Goal: Find specific page/section: Find specific page/section

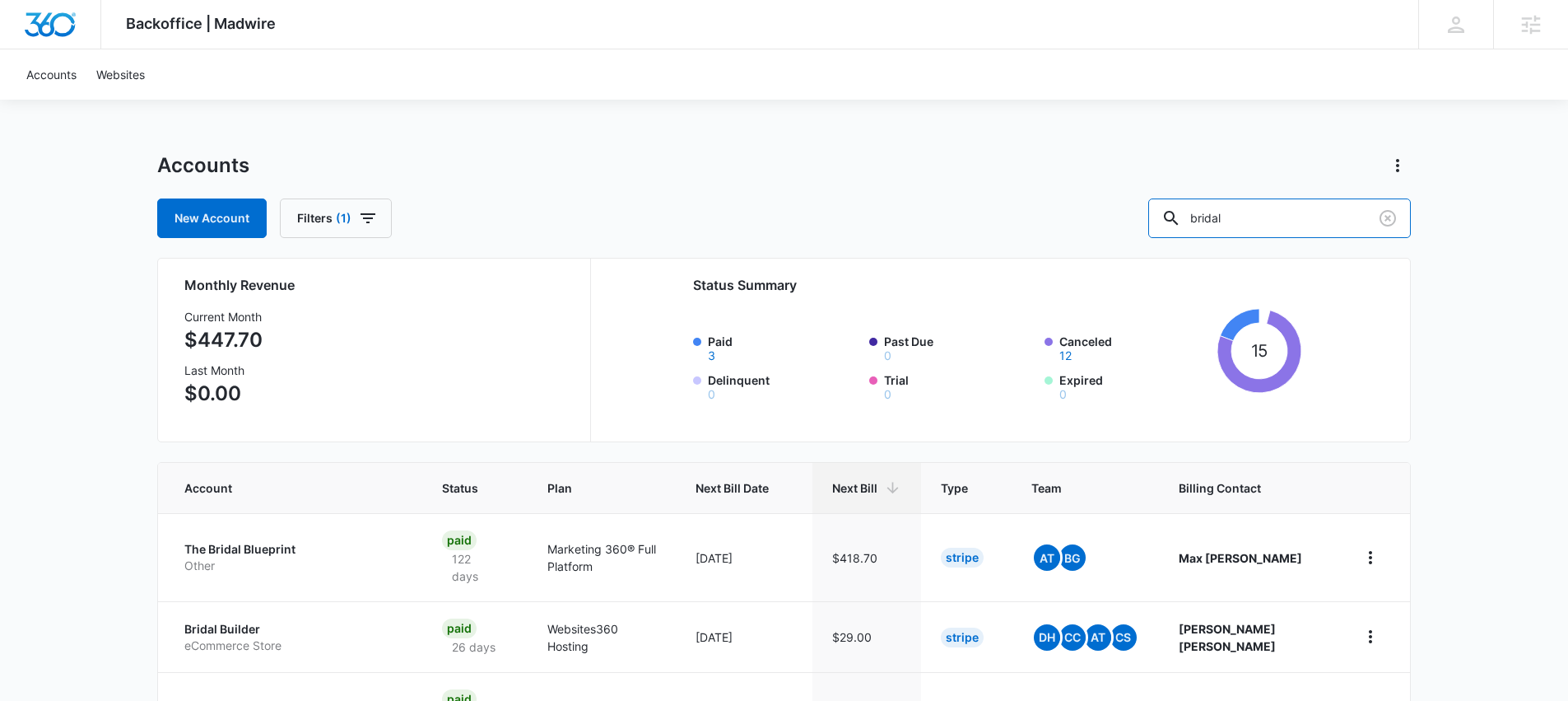
drag, startPoint x: 1290, startPoint y: 224, endPoint x: 1160, endPoint y: 215, distance: 130.3
click at [1160, 215] on div "New Account Filters (1) bridal" at bounding box center [784, 218] width 1254 height 39
paste input "M28940"
type input "M28940"
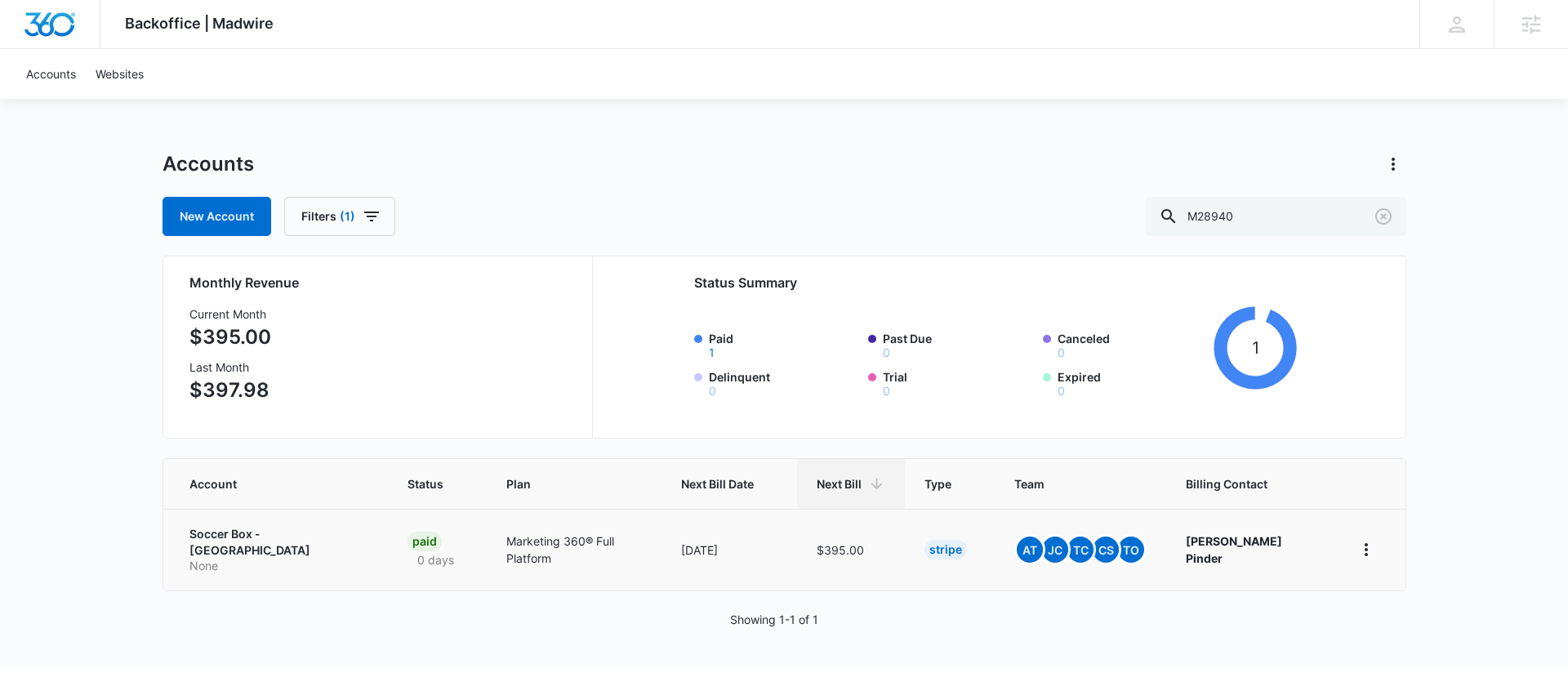
click at [531, 542] on p "Marketing 360® Full Platform" at bounding box center [573, 550] width 135 height 35
click at [531, 531] on td "Marketing 360® Full Platform" at bounding box center [574, 550] width 174 height 82
click at [315, 546] on td "Soccer Box - Dallas None" at bounding box center [276, 550] width 225 height 82
click at [261, 531] on p "Soccer Box - Dallas" at bounding box center [280, 541] width 180 height 32
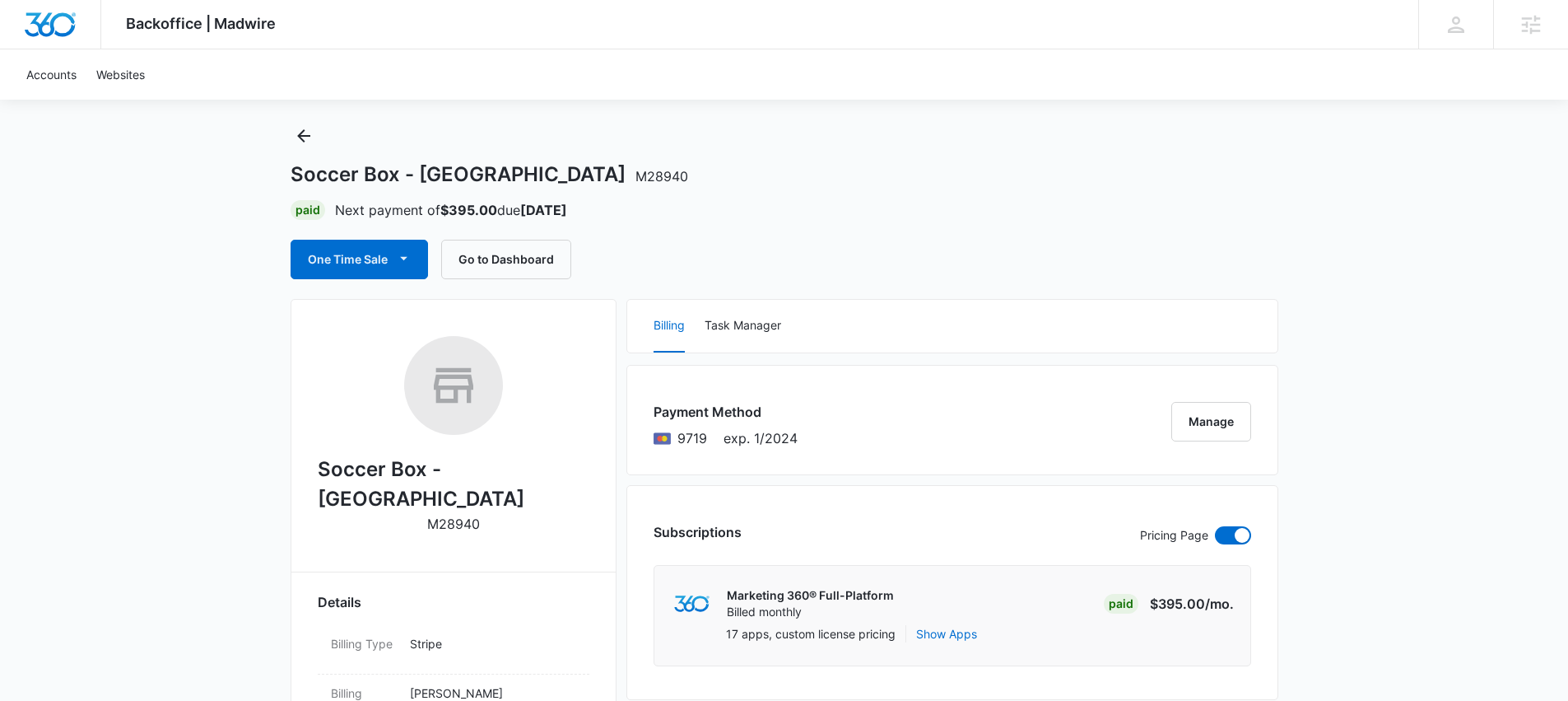
scroll to position [24, 0]
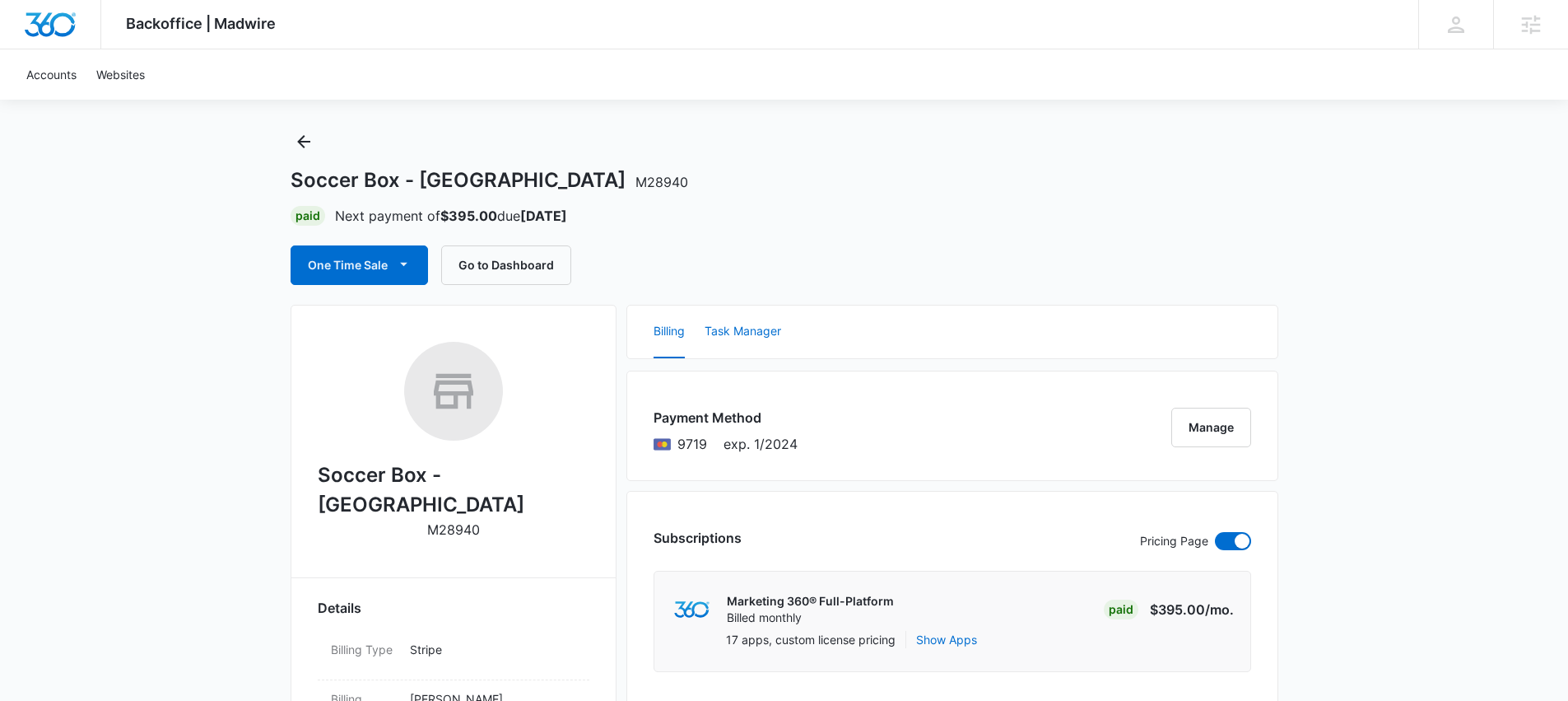
click at [766, 337] on button "Task Manager" at bounding box center [743, 332] width 77 height 53
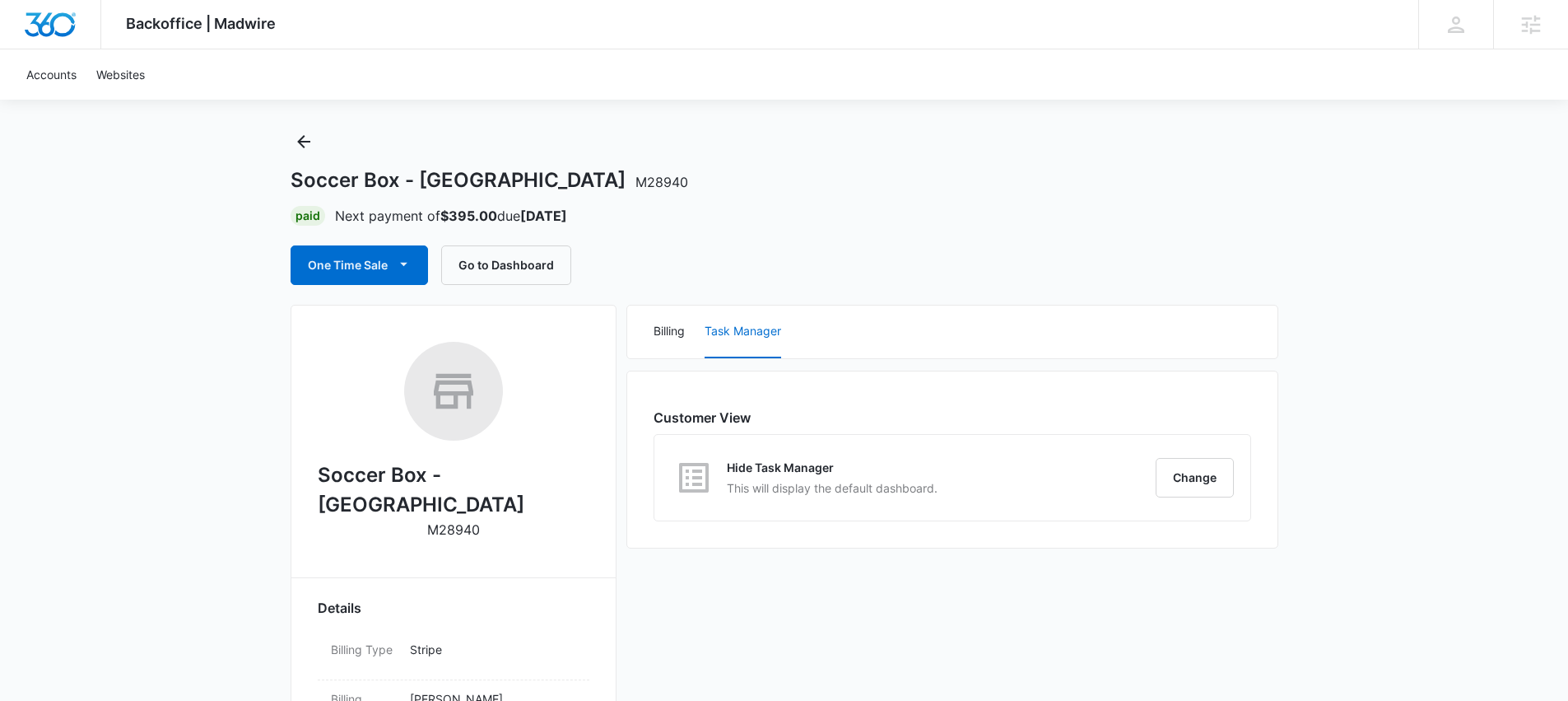
click at [647, 351] on div "Billing Task Manager" at bounding box center [953, 332] width 650 height 53
click at [678, 345] on button "Billing" at bounding box center [670, 332] width 31 height 53
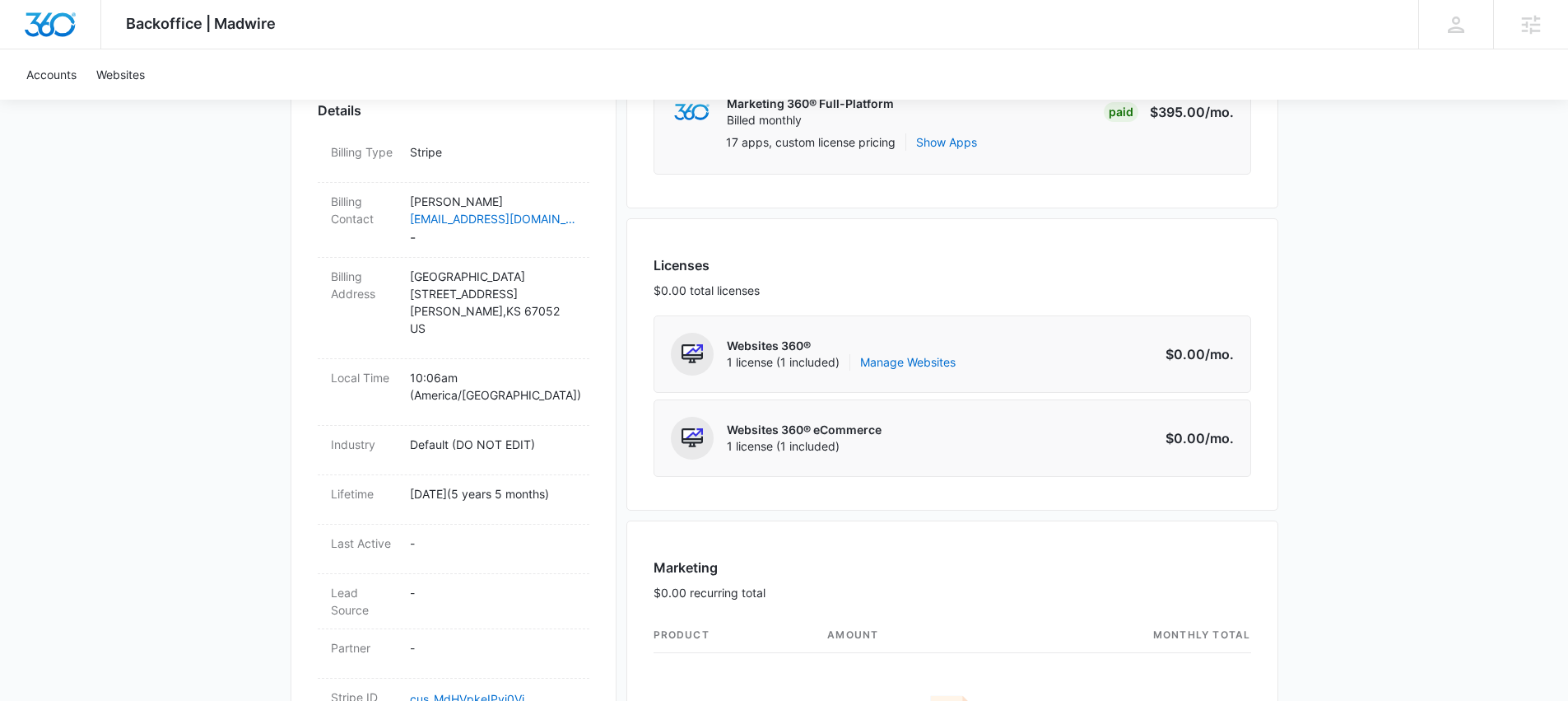
scroll to position [69, 0]
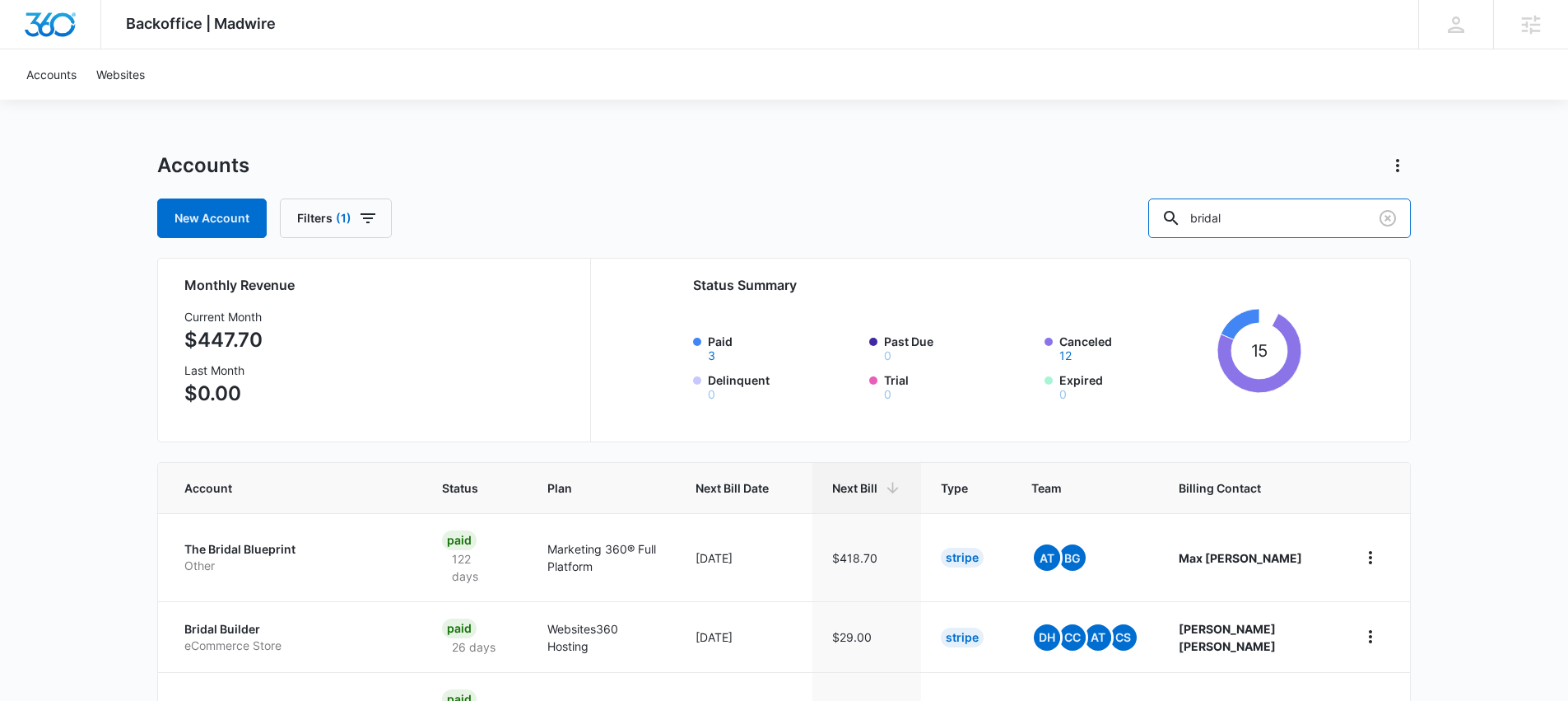
drag, startPoint x: 1335, startPoint y: 220, endPoint x: 1144, endPoint y: 218, distance: 191.0
click at [1144, 218] on div "New Account Filters (1) bridal" at bounding box center [784, 218] width 1254 height 39
paste input "M29300"
type input "M29300"
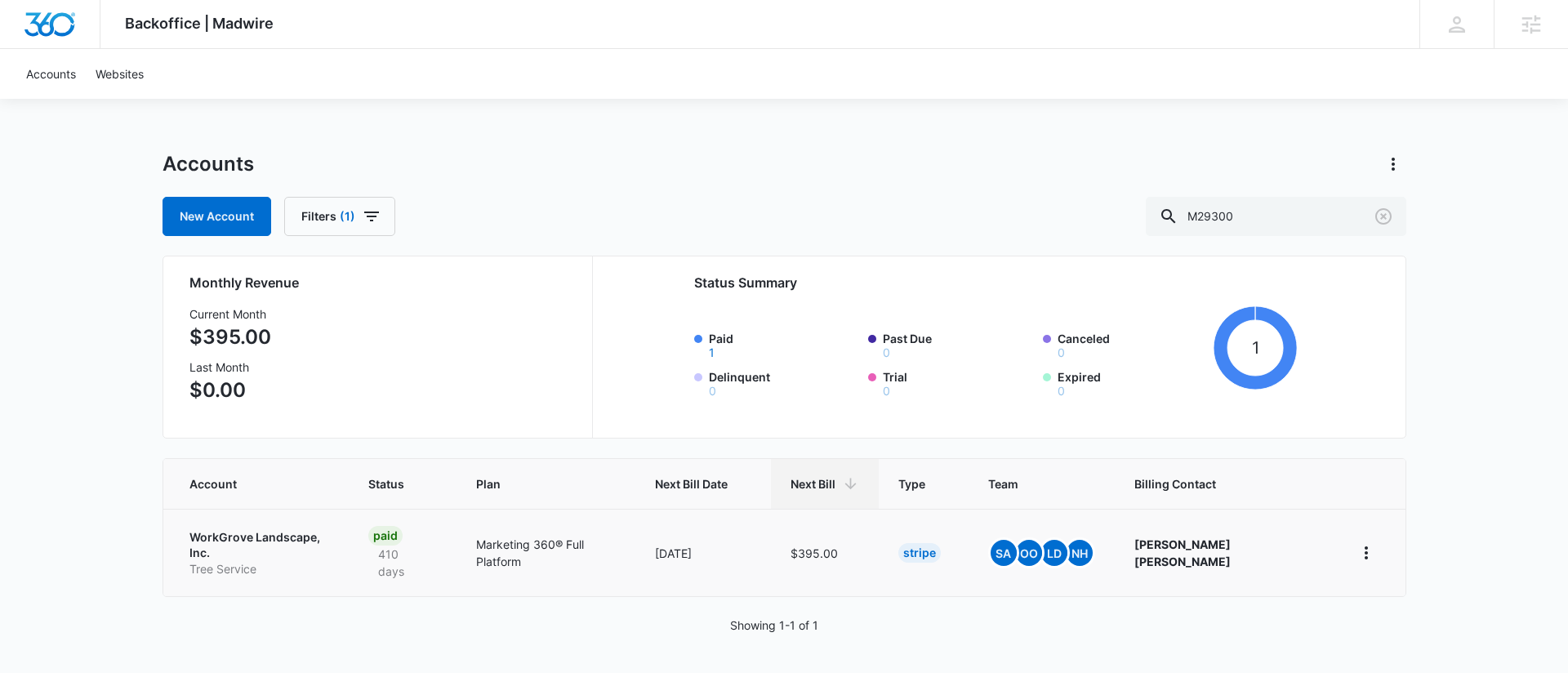
click at [350, 544] on td "WorkGrove Landscape, Inc. Tree Service" at bounding box center [256, 552] width 186 height 87
click at [350, 541] on td "WorkGrove Landscape, Inc. Tree Service" at bounding box center [256, 552] width 186 height 87
click at [275, 531] on p "WorkGrove Landscape, Inc." at bounding box center [260, 544] width 141 height 32
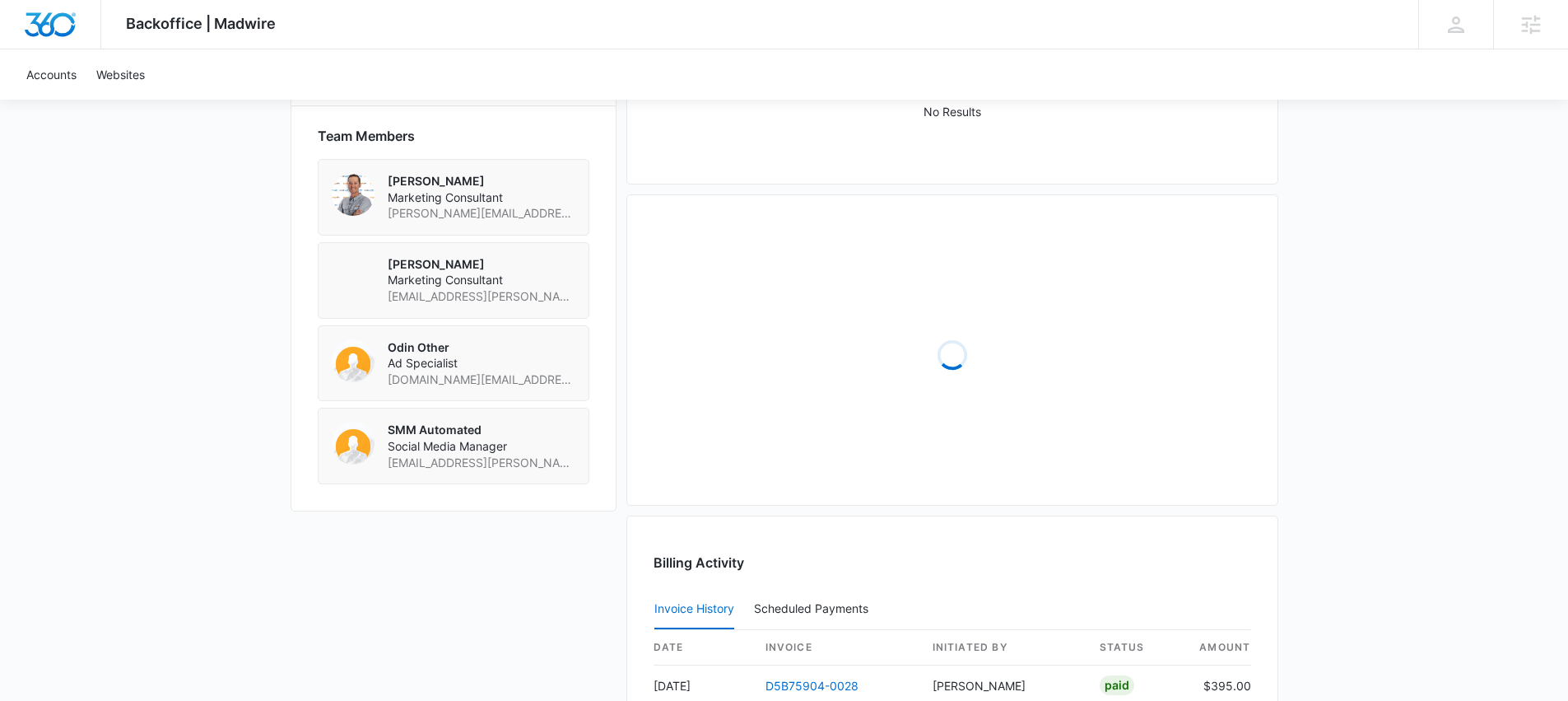
scroll to position [1041, 0]
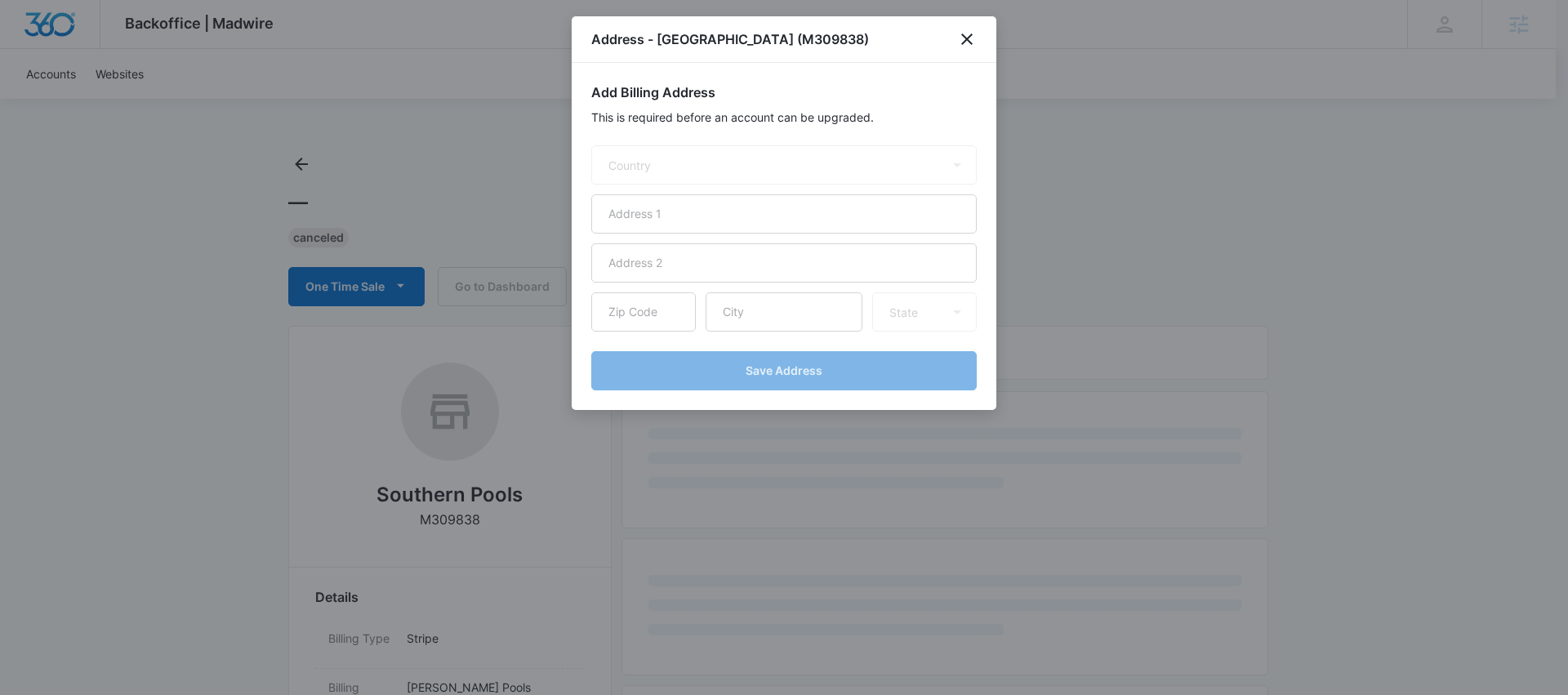
select select "US"
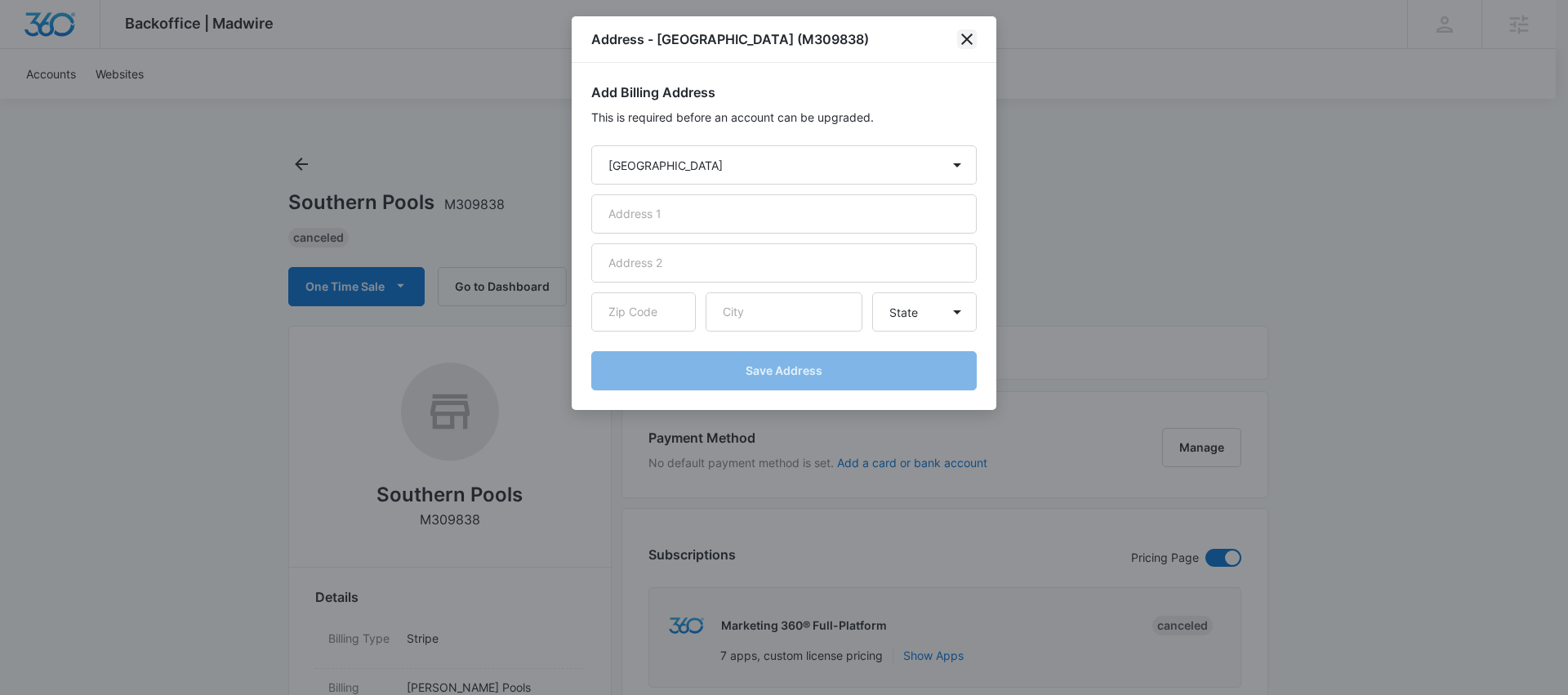
click at [968, 43] on icon "close" at bounding box center [967, 39] width 20 height 20
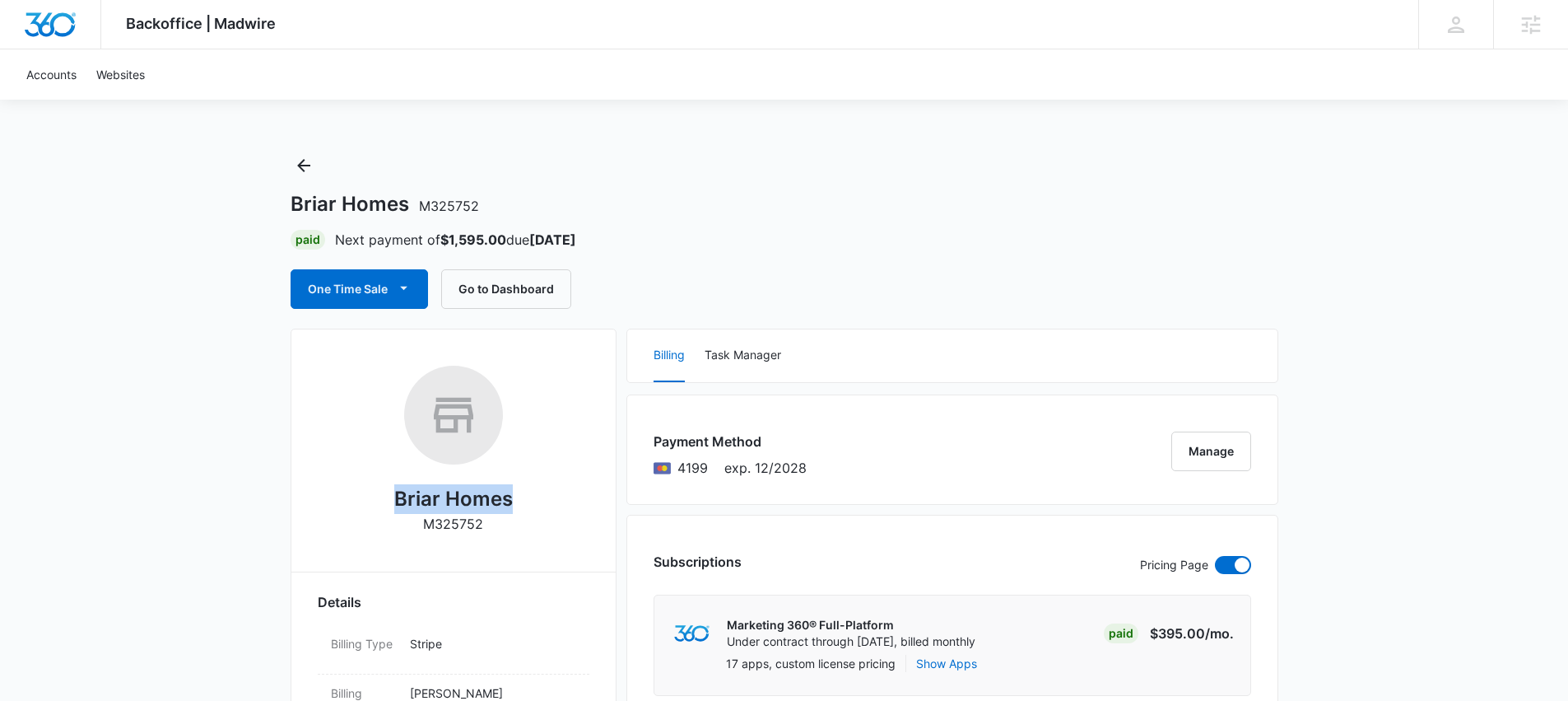
drag, startPoint x: 436, startPoint y: 500, endPoint x: 546, endPoint y: 520, distance: 111.8
click at [550, 519] on div "Briar Homes M325752" at bounding box center [453, 455] width 272 height 180
drag, startPoint x: 481, startPoint y: 526, endPoint x: 465, endPoint y: 524, distance: 16.1
click at [465, 524] on p "M325752" at bounding box center [453, 524] width 60 height 20
click at [499, 533] on div "Briar Homes M325752" at bounding box center [453, 455] width 272 height 180
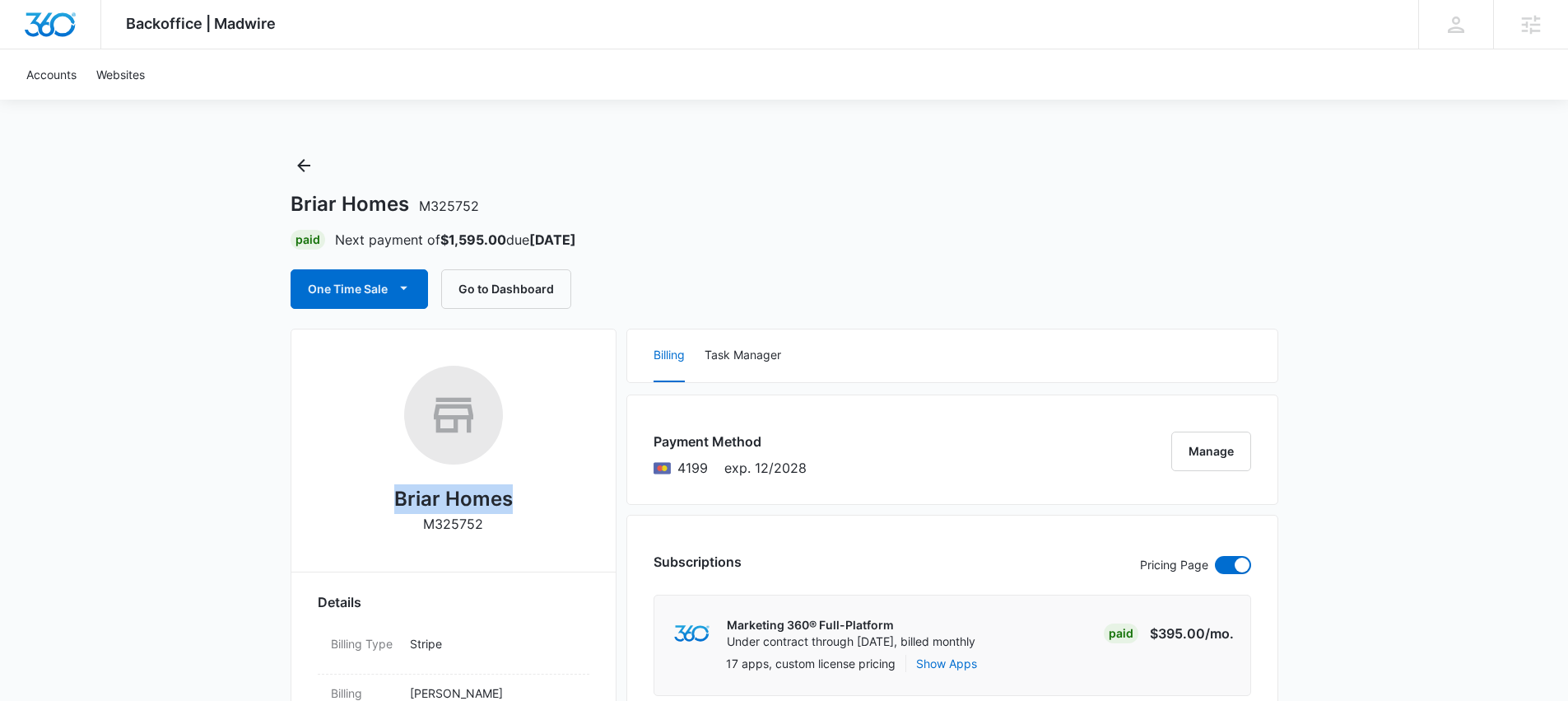
drag, startPoint x: 499, startPoint y: 525, endPoint x: 395, endPoint y: 499, distance: 107.2
click at [395, 498] on div "Briar Homes M325752" at bounding box center [453, 455] width 272 height 180
click at [395, 499] on h2 "Briar Homes" at bounding box center [453, 499] width 118 height 29
drag, startPoint x: 395, startPoint y: 499, endPoint x: 493, endPoint y: 529, distance: 102.5
click at [493, 529] on div "Briar Homes M325752" at bounding box center [453, 455] width 272 height 180
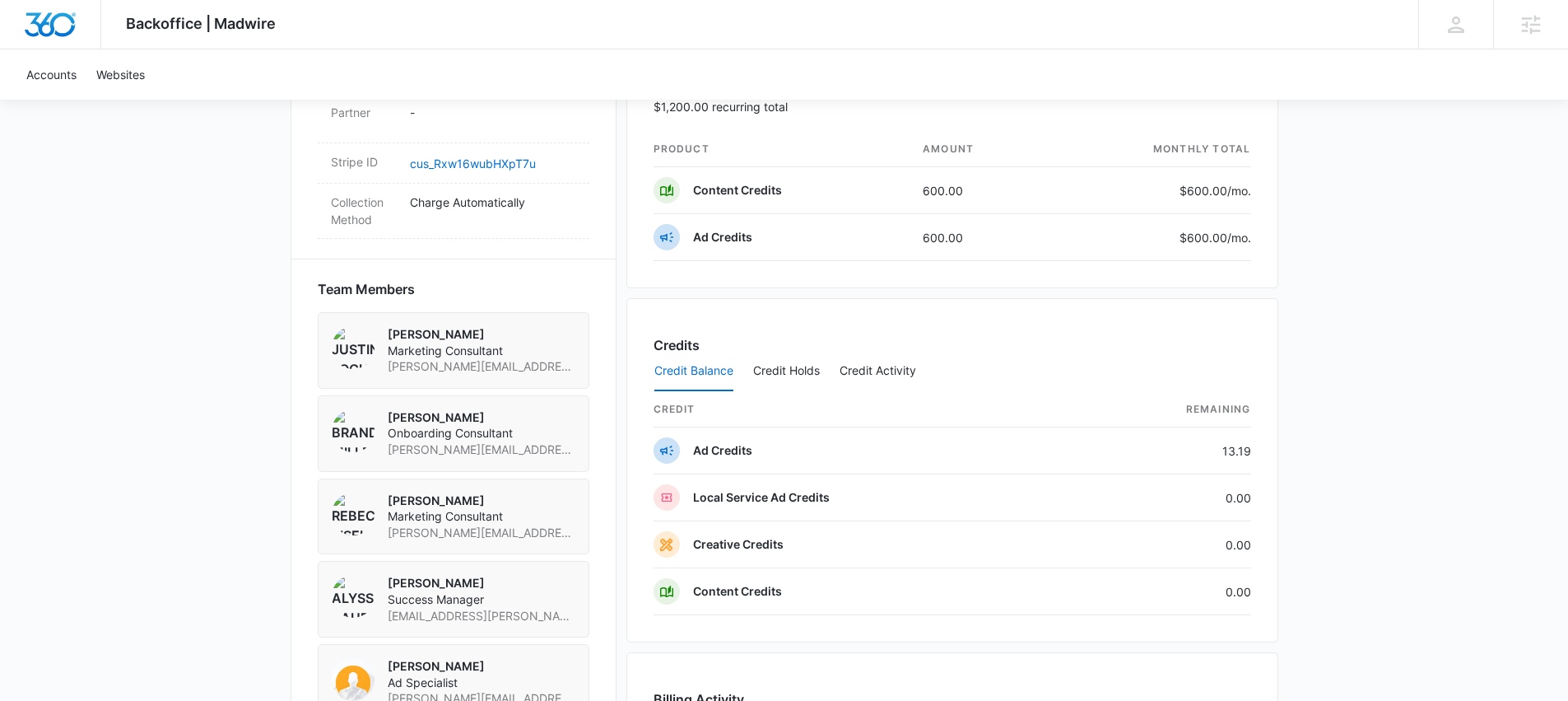
scroll to position [1023, 0]
